Goal: Task Accomplishment & Management: Manage account settings

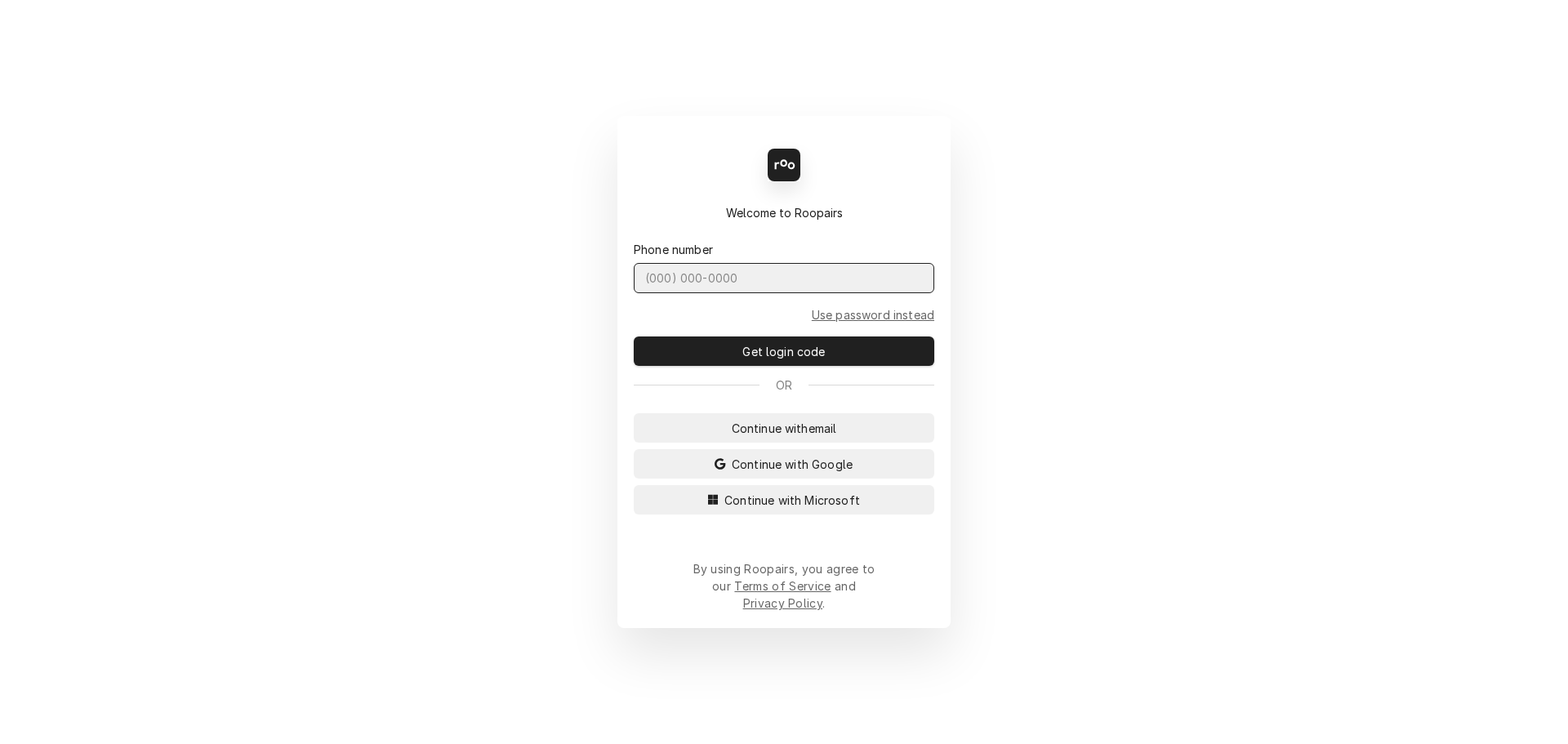
click at [696, 293] on input "Dynamic Content Wrapper" at bounding box center [784, 278] width 301 height 30
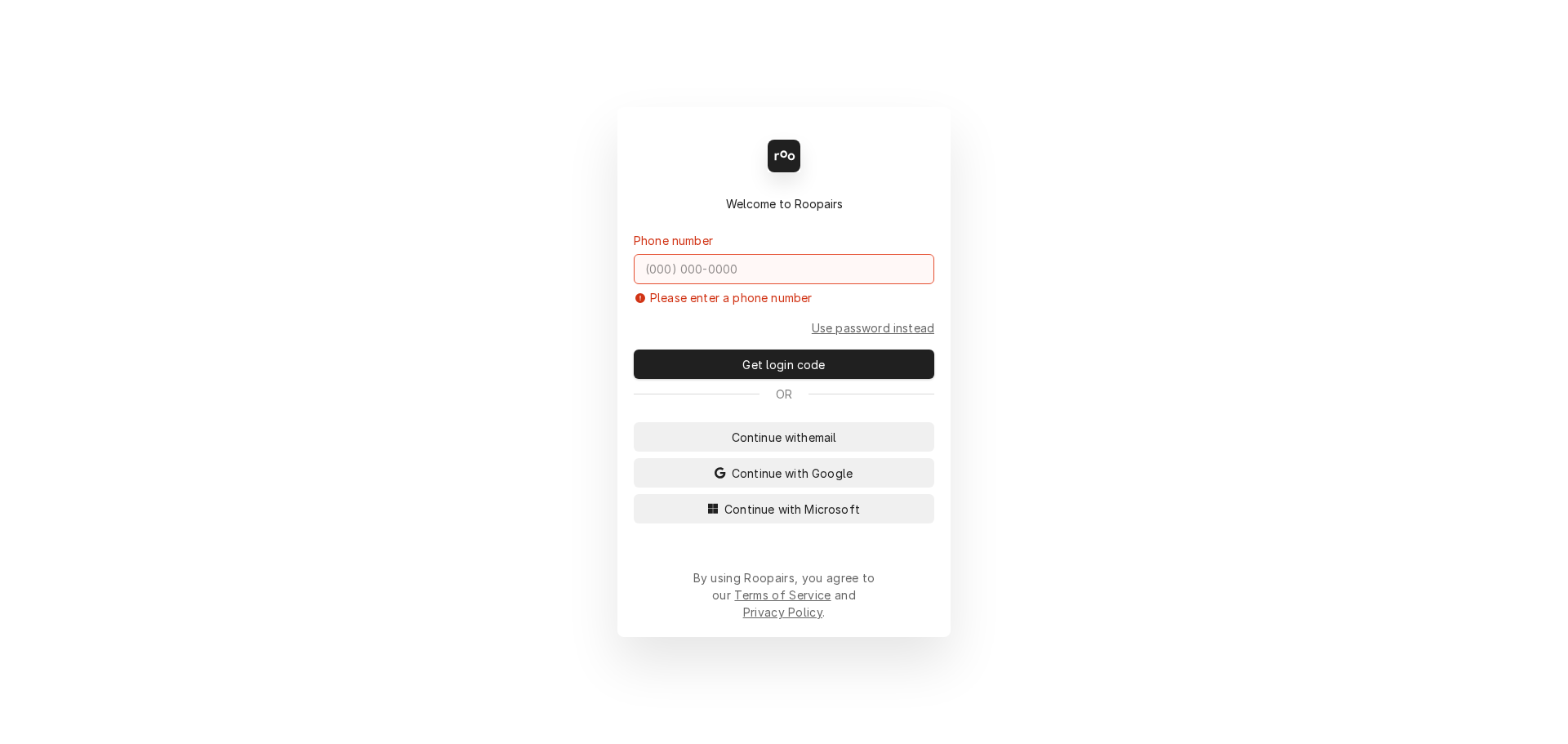
click at [664, 284] on input "Dynamic Content Wrapper" at bounding box center [784, 269] width 301 height 30
click at [777, 446] on span "Continue with email" at bounding box center [784, 437] width 112 height 17
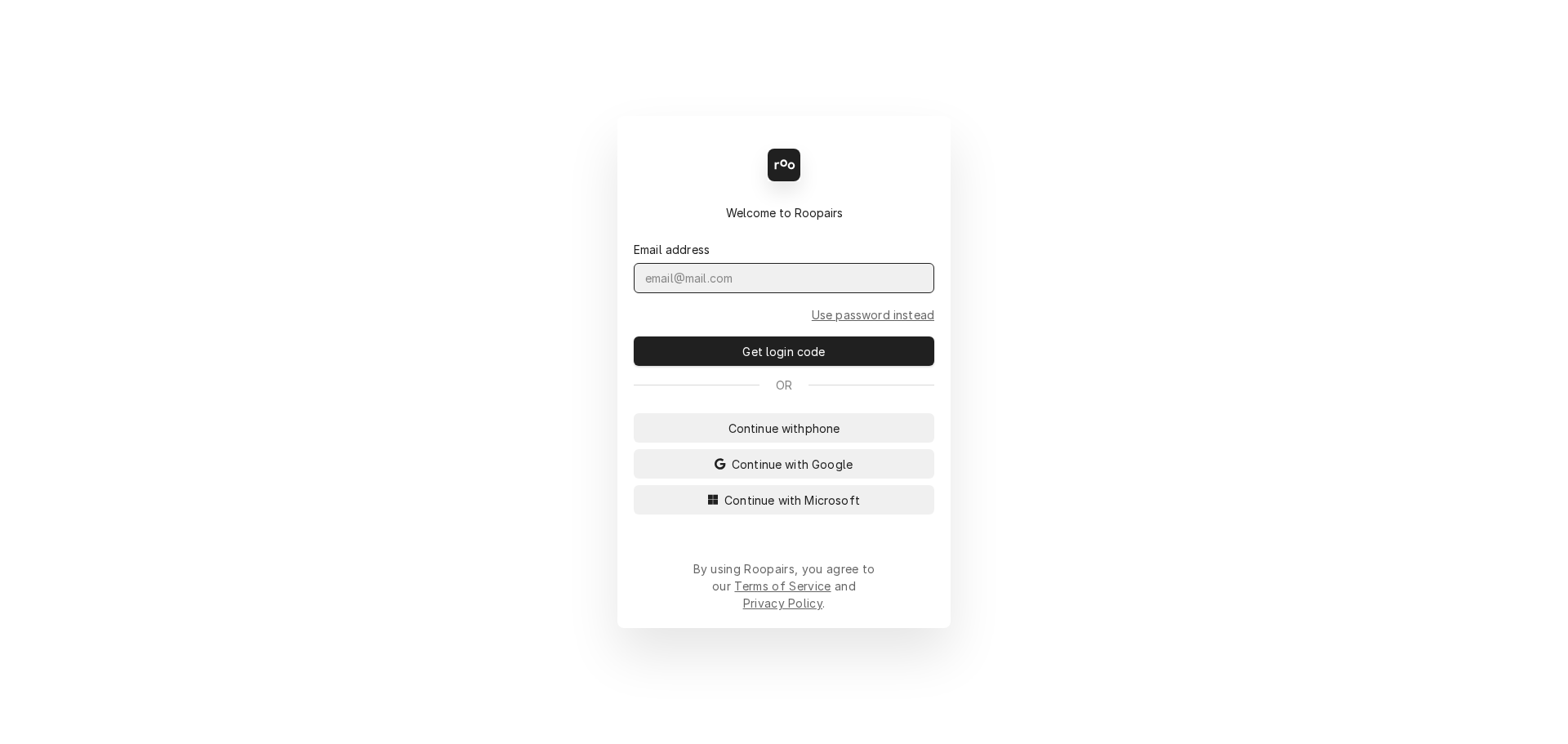
click at [699, 287] on input "Dynamic Content Wrapper" at bounding box center [784, 278] width 301 height 30
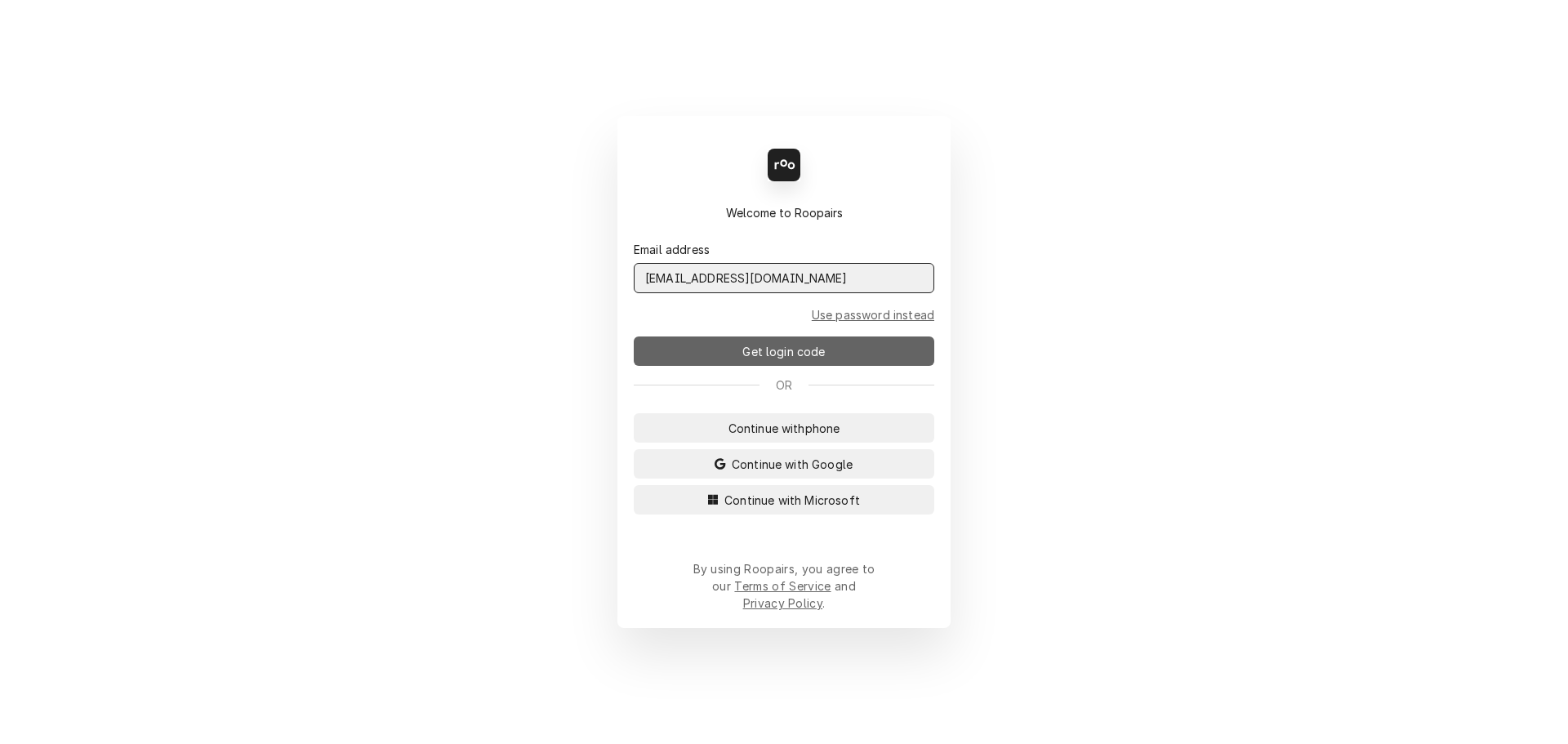
type input "[EMAIL_ADDRESS][DOMAIN_NAME]"
click at [691, 362] on button "Get login code" at bounding box center [784, 351] width 301 height 29
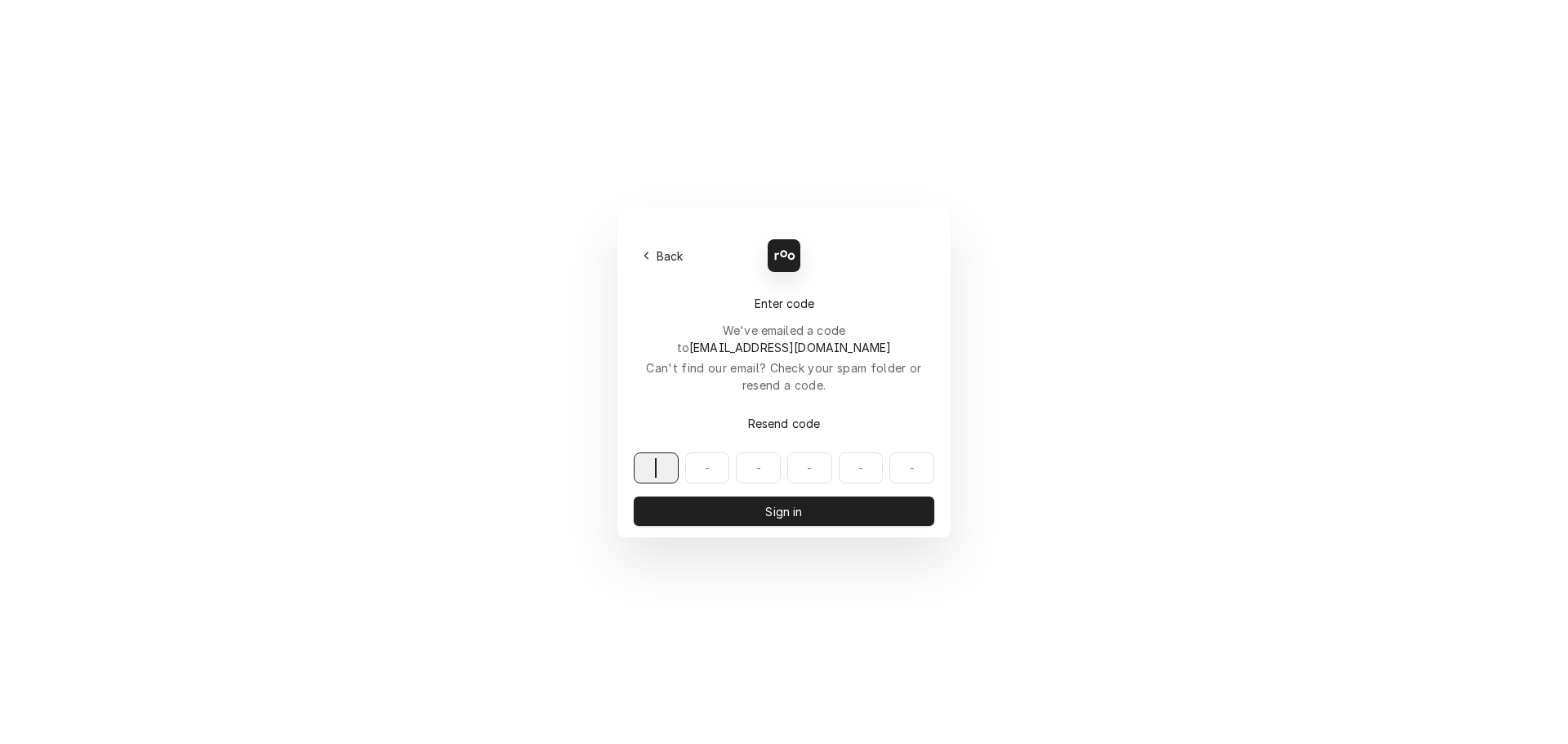
paste input "424514"
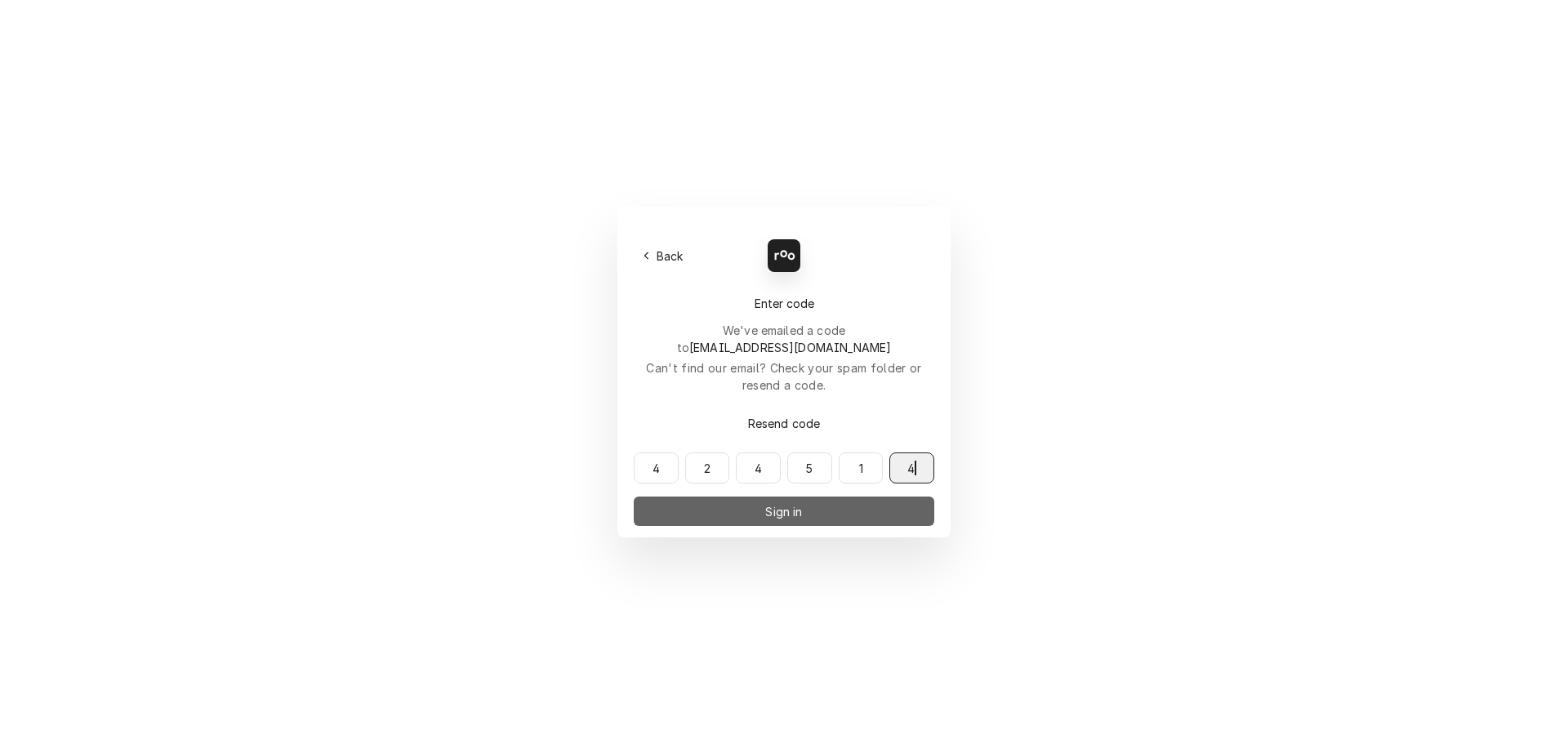
type input "424514"
click at [734, 496] on button "Sign in" at bounding box center [784, 510] width 301 height 29
